Goal: Ask a question: Seek information or help from site administrators or community

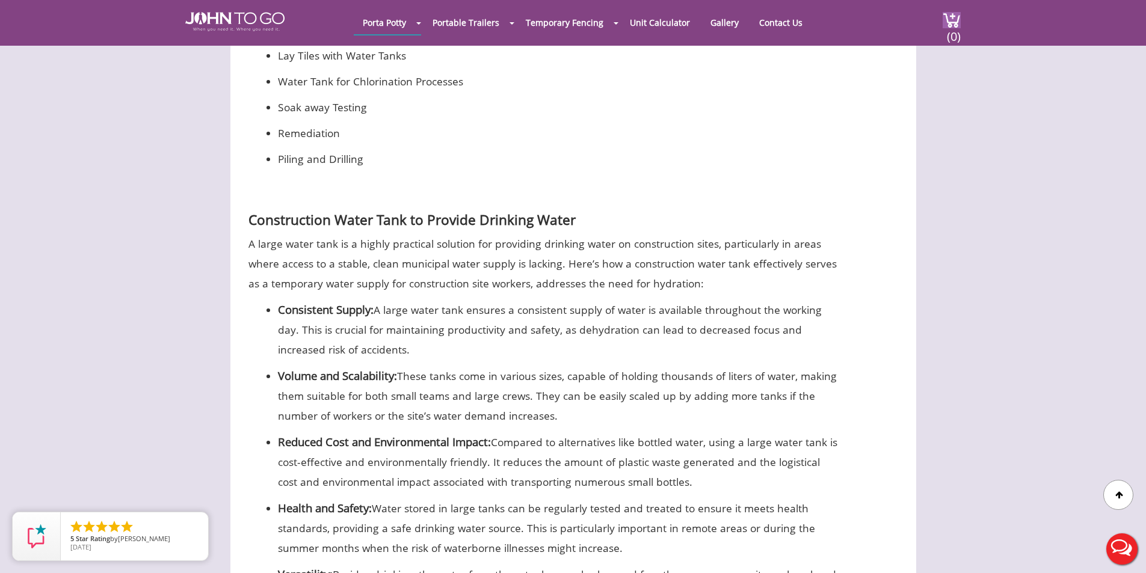
scroll to position [1283, 0]
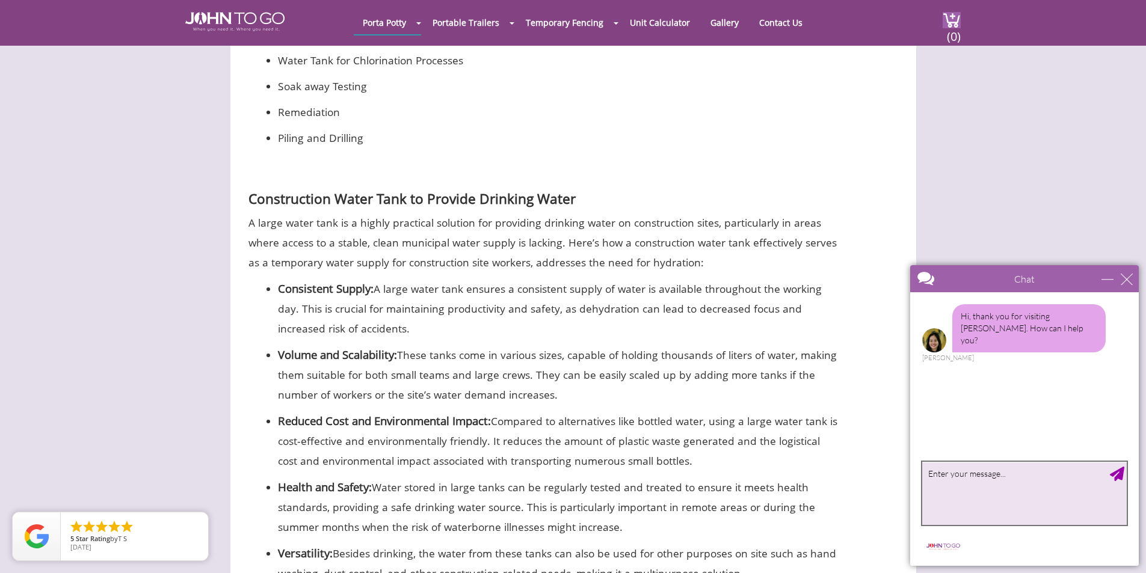
click at [990, 486] on textarea "type your message" at bounding box center [1025, 493] width 205 height 63
type textarea "do you have potable water storage tanks available?"
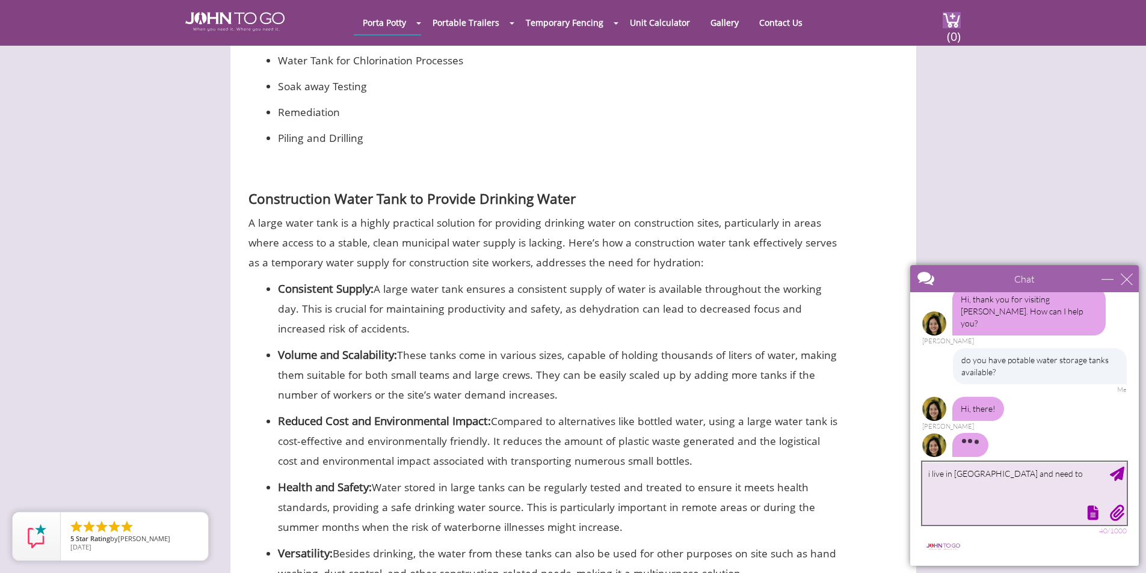
scroll to position [31, 0]
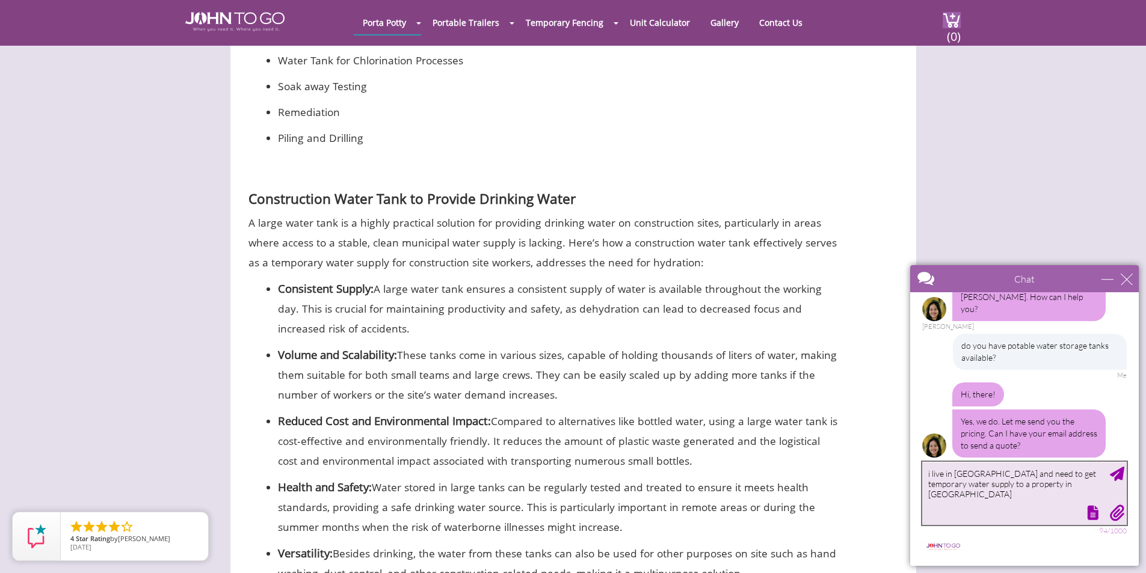
type textarea "i live in [GEOGRAPHIC_DATA] and need to get temporary water supply to a propert…"
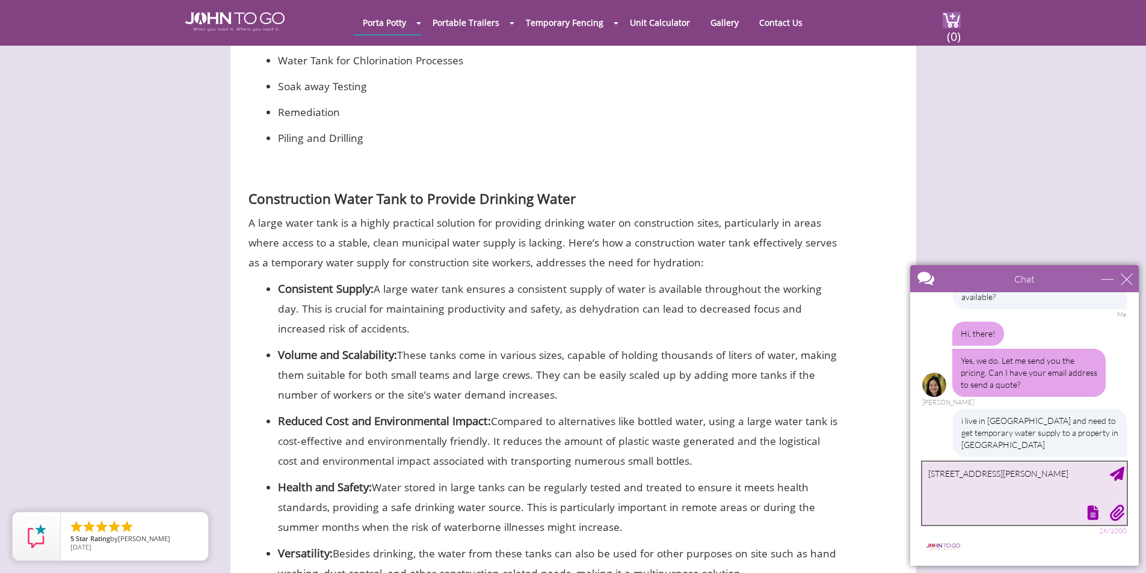
type textarea "[STREET_ADDRESS][PERSON_NAME]"
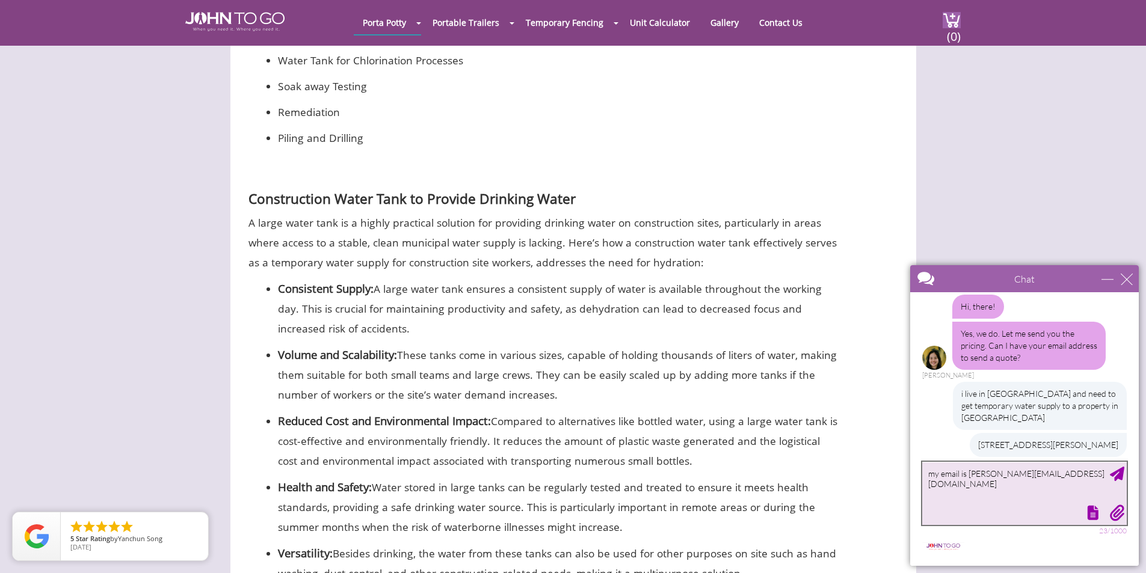
type textarea "my email is [PERSON_NAME][EMAIL_ADDRESS][DOMAIN_NAME]"
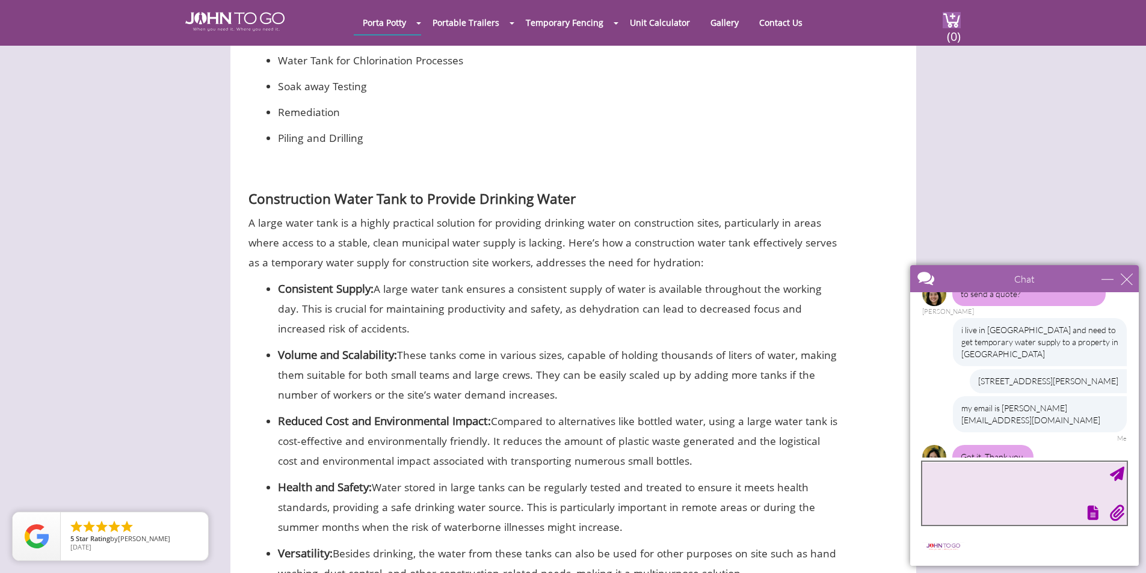
scroll to position [222, 0]
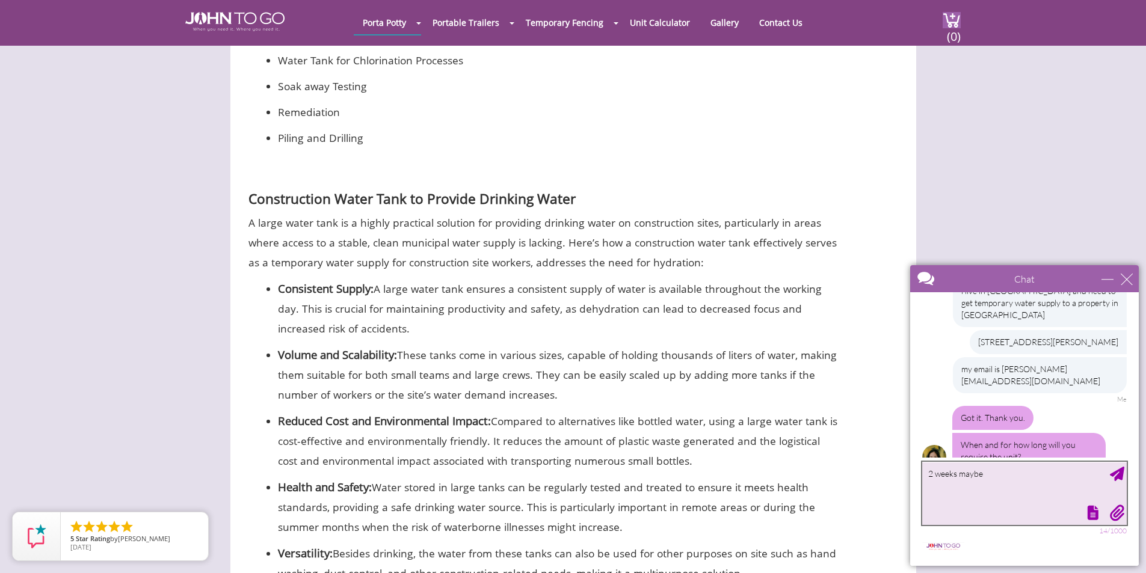
type textarea "2 weeks maybe 3"
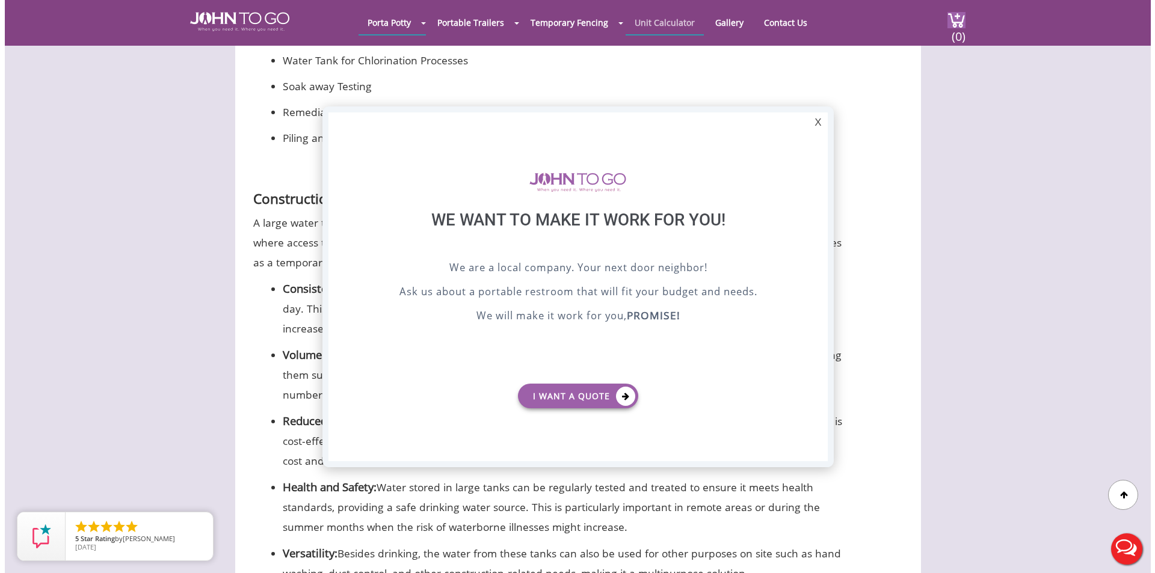
scroll to position [0, 0]
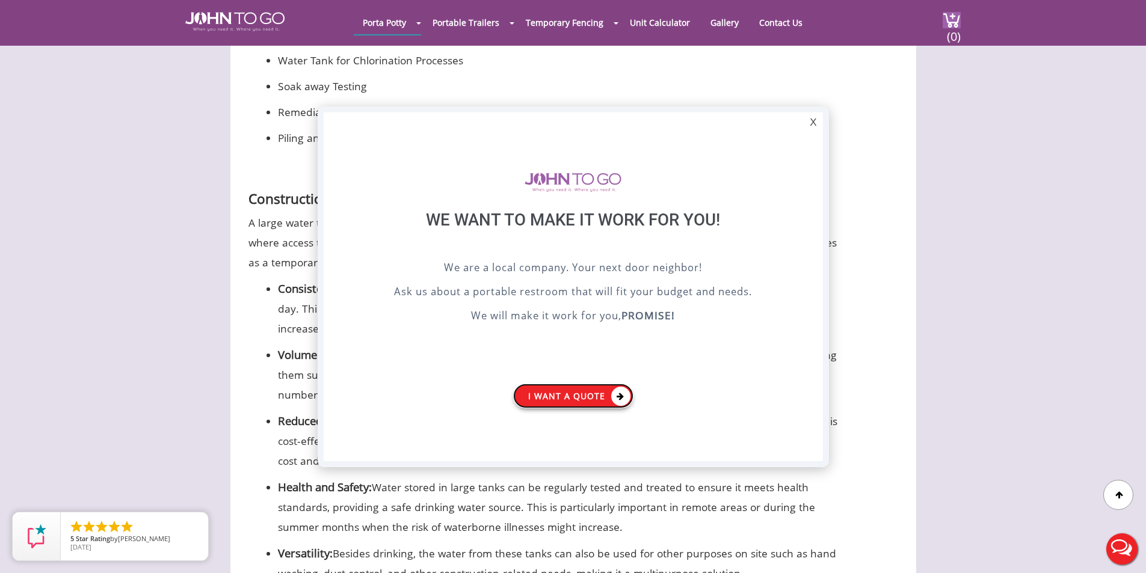
click at [559, 401] on link "I want a Quote" at bounding box center [573, 396] width 120 height 25
